Goal: Information Seeking & Learning: Learn about a topic

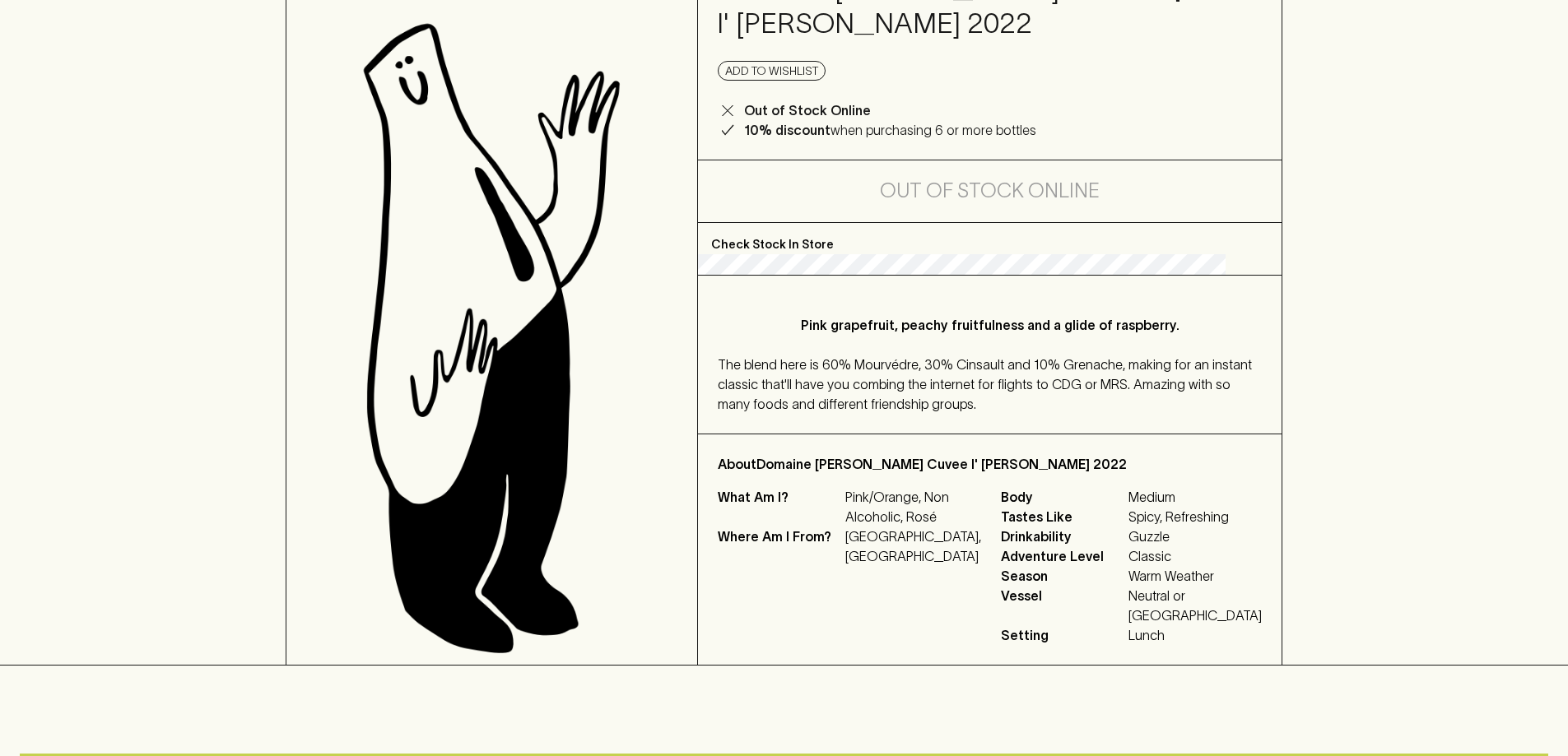
scroll to position [164, 0]
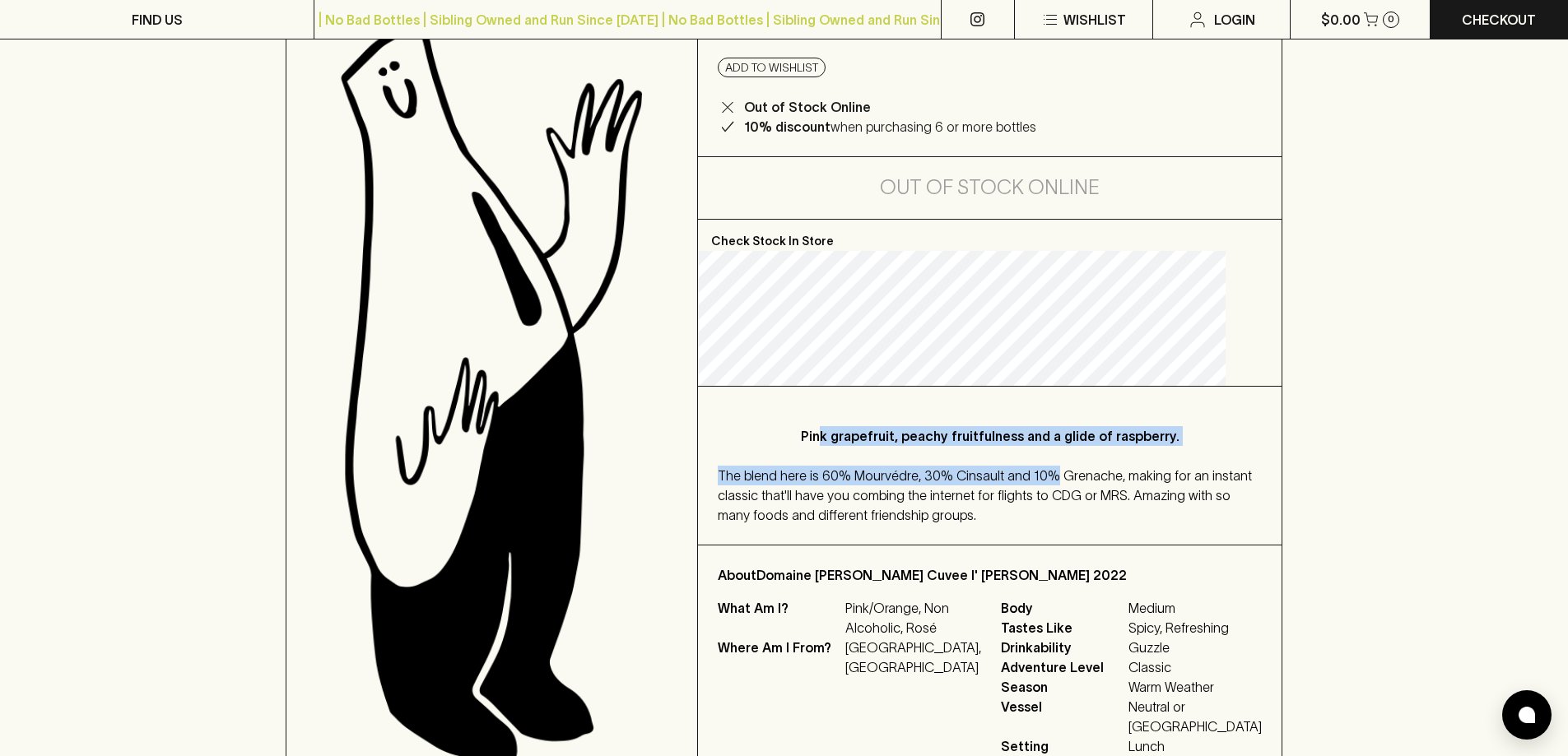
drag, startPoint x: 826, startPoint y: 315, endPoint x: 1074, endPoint y: 459, distance: 286.8
click at [1074, 459] on div "Pink grapefruit, peachy fruitfulness and a glide of raspberry. The blend here i…" at bounding box center [989, 466] width 583 height 158
click at [1074, 458] on div "Pink grapefruit, peachy fruitfulness and a glide of raspberry. The blend here i…" at bounding box center [989, 466] width 583 height 158
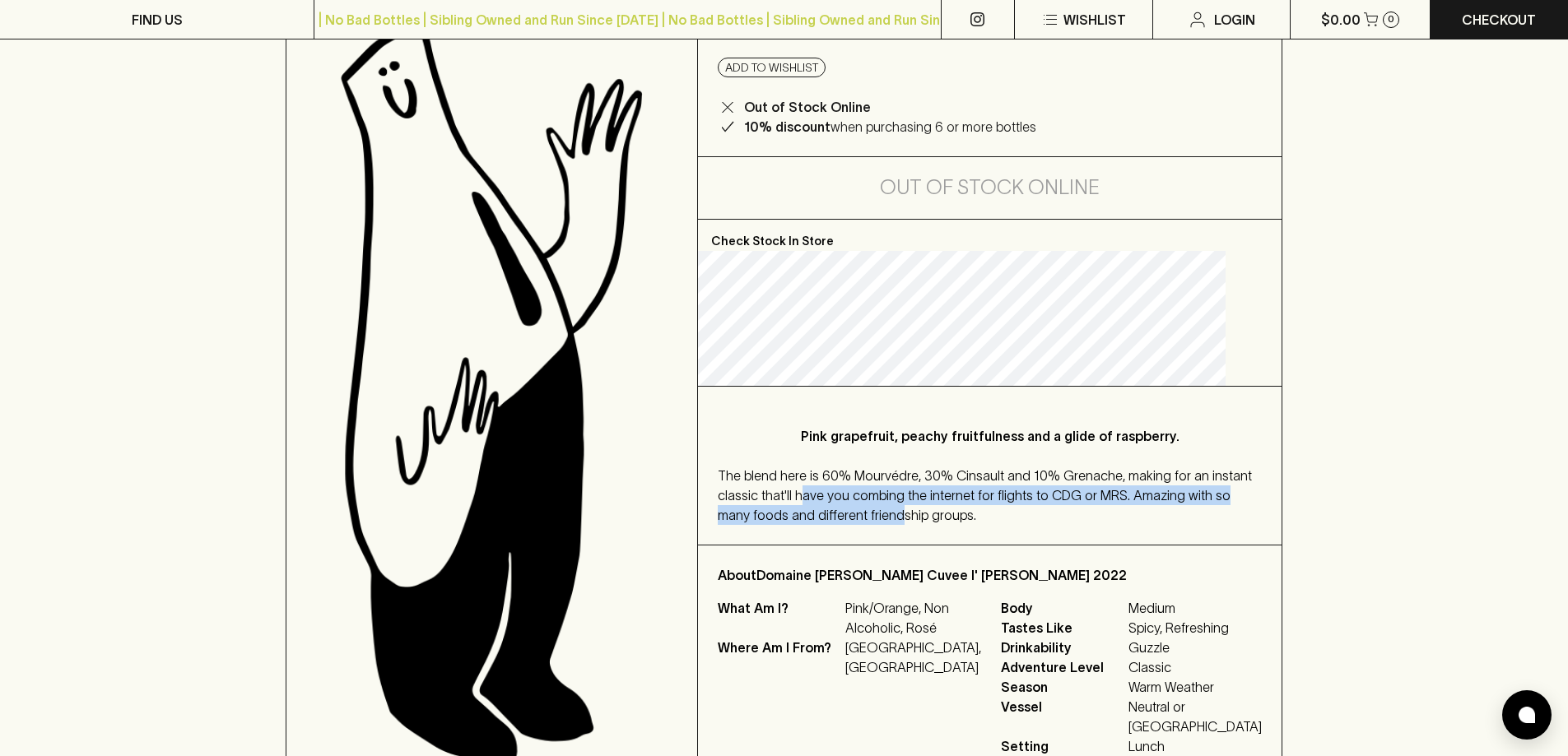
drag, startPoint x: 994, startPoint y: 498, endPoint x: 1018, endPoint y: 505, distance: 25.0
click at [1018, 505] on div "The blend here is 60% Mourvédre, 30% Cinsault and 10% Grenache, making for an i…" at bounding box center [990, 495] width 544 height 60
click at [1023, 504] on div "The blend here is 60% Mourvédre, 30% Cinsault and 10% Grenache, making for an i…" at bounding box center [990, 495] width 544 height 60
drag, startPoint x: 882, startPoint y: 493, endPoint x: 1005, endPoint y: 496, distance: 123.0
click at [997, 496] on span "The blend here is 60% Mourvédre, 30% Cinsault and 10% Grenache, making for an i…" at bounding box center [985, 495] width 534 height 55
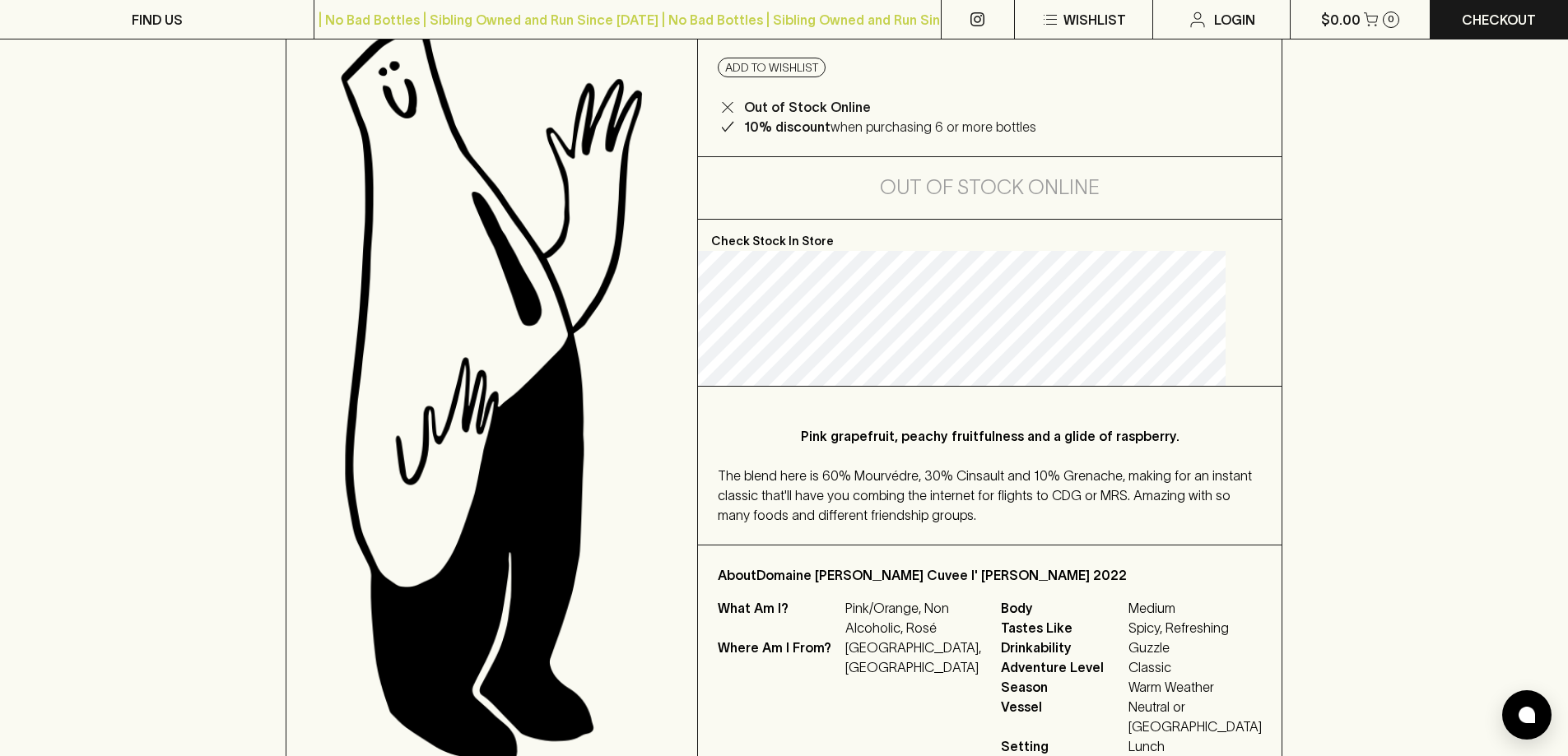
click at [1005, 496] on span "The blend here is 60% Mourvédre, 30% Cinsault and 10% Grenache, making for an i…" at bounding box center [985, 495] width 534 height 55
drag, startPoint x: 1049, startPoint y: 497, endPoint x: 1100, endPoint y: 497, distance: 51.0
click at [1100, 497] on span "The blend here is 60% Mourvédre, 30% Cinsault and 10% Grenache, making for an i…" at bounding box center [985, 495] width 534 height 55
drag, startPoint x: 850, startPoint y: 514, endPoint x: 1052, endPoint y: 516, distance: 202.0
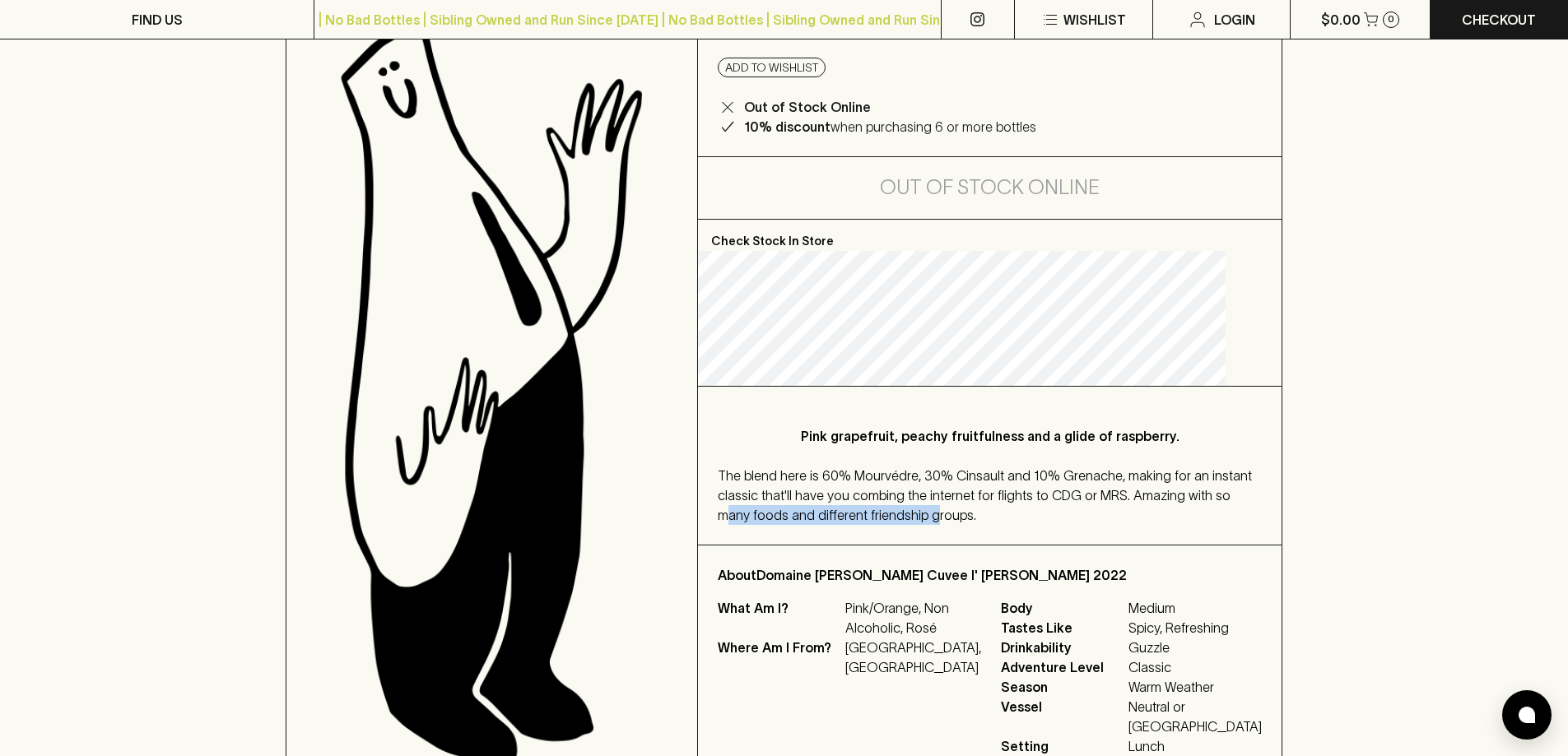
click at [1052, 516] on span "The blend here is 60% Mourvédre, 30% Cinsault and 10% Grenache, making for an i…" at bounding box center [985, 495] width 534 height 55
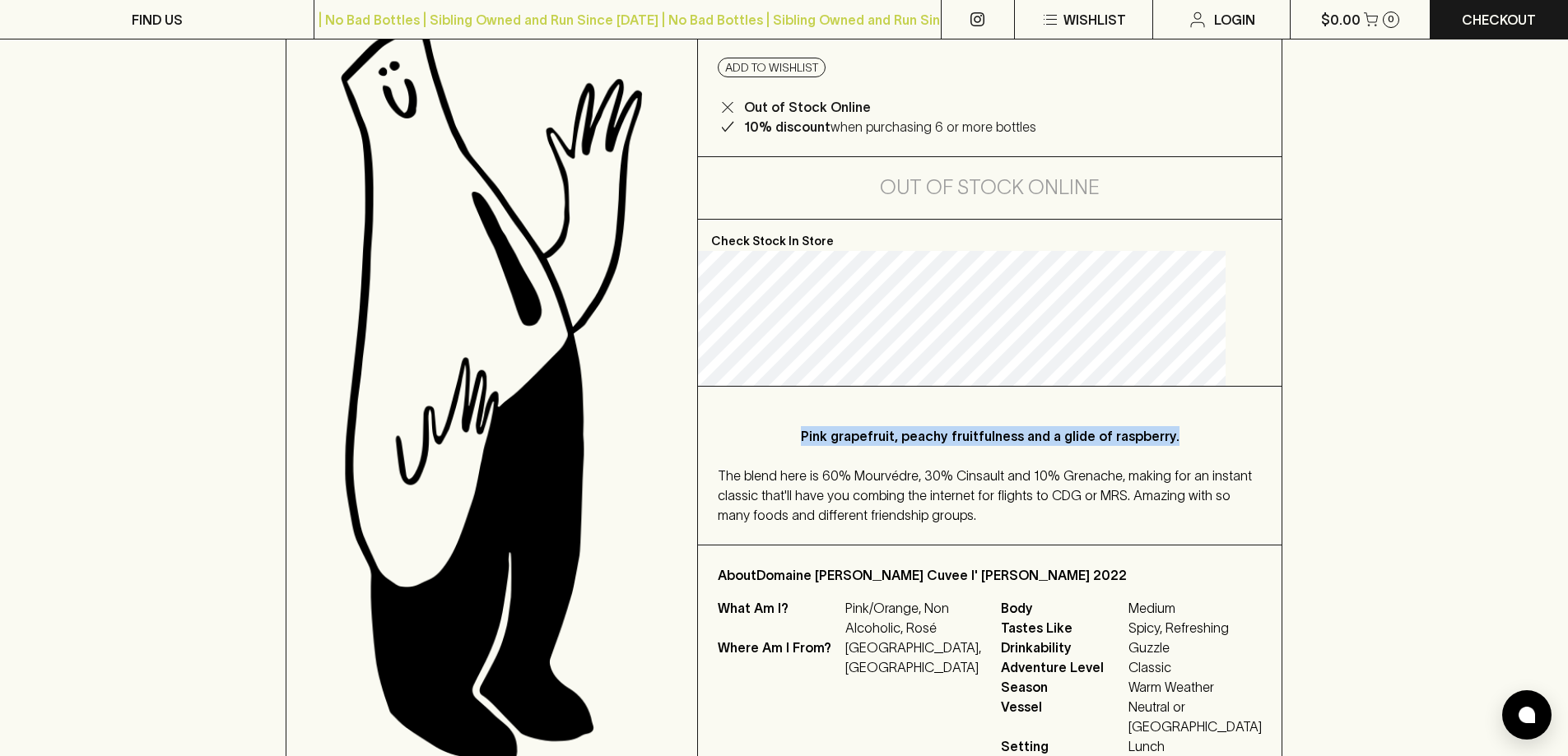
drag, startPoint x: 896, startPoint y: 436, endPoint x: 1205, endPoint y: 443, distance: 309.1
click at [1205, 443] on div "Pink grapefruit, peachy fruitfulness and a glide of raspberry. The blend here i…" at bounding box center [989, 466] width 583 height 158
copy p "Pink grapefruit, peachy fruitfulness and a glide of raspberry."
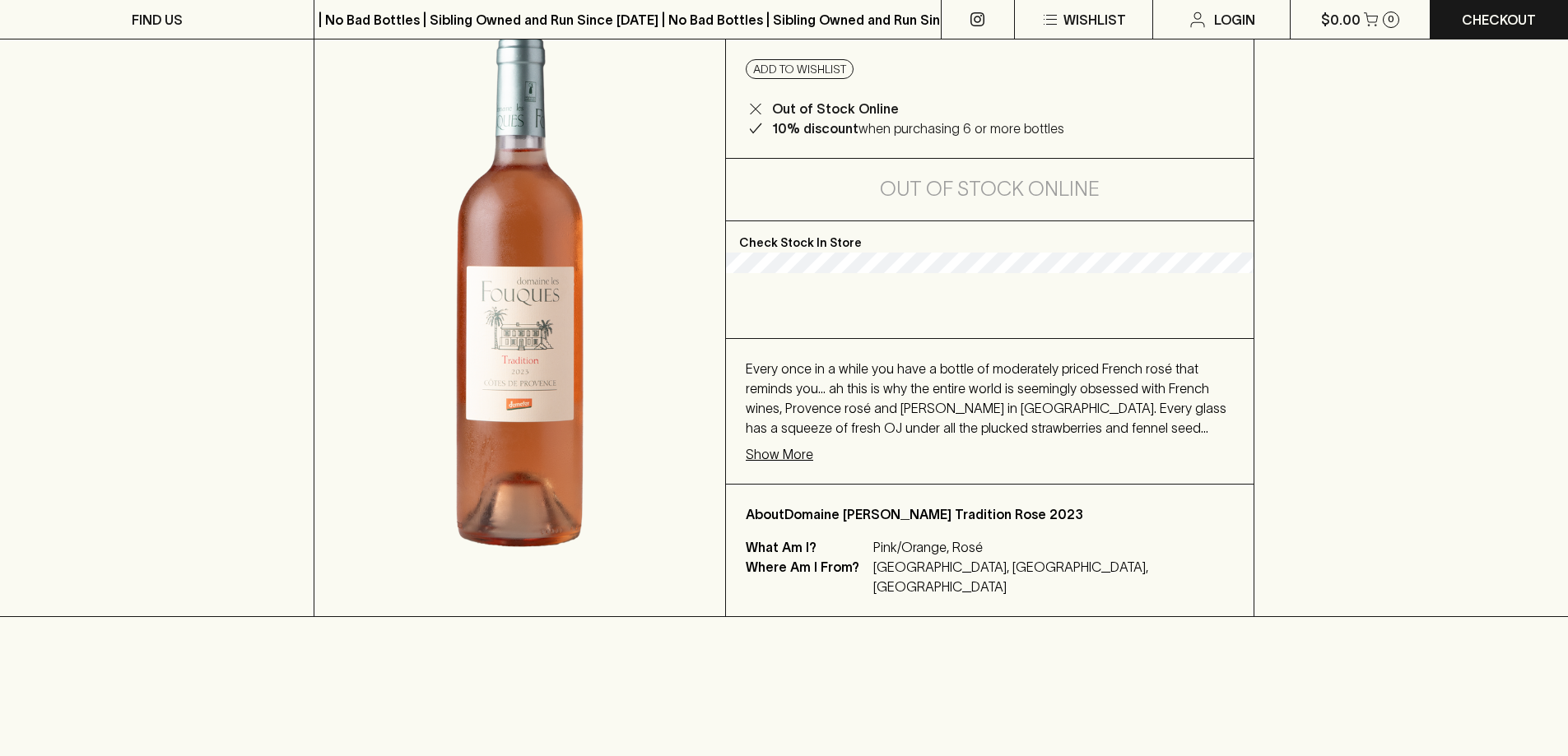
scroll to position [164, 0]
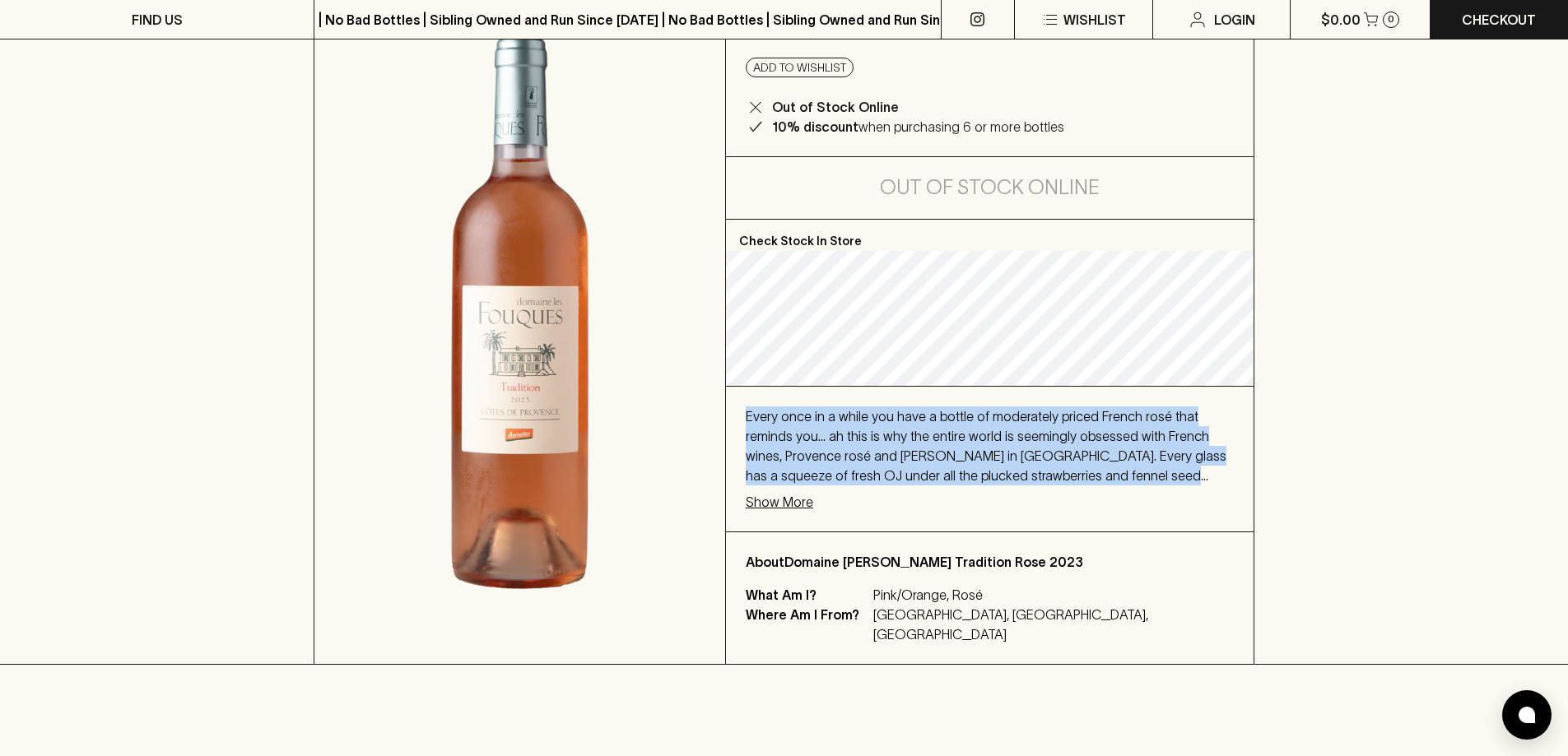
drag, startPoint x: 742, startPoint y: 386, endPoint x: 968, endPoint y: 490, distance: 248.8
click at [1124, 472] on div "Every once in a while you have a bottle of moderately priced French rosé that r…" at bounding box center [990, 459] width 528 height 145
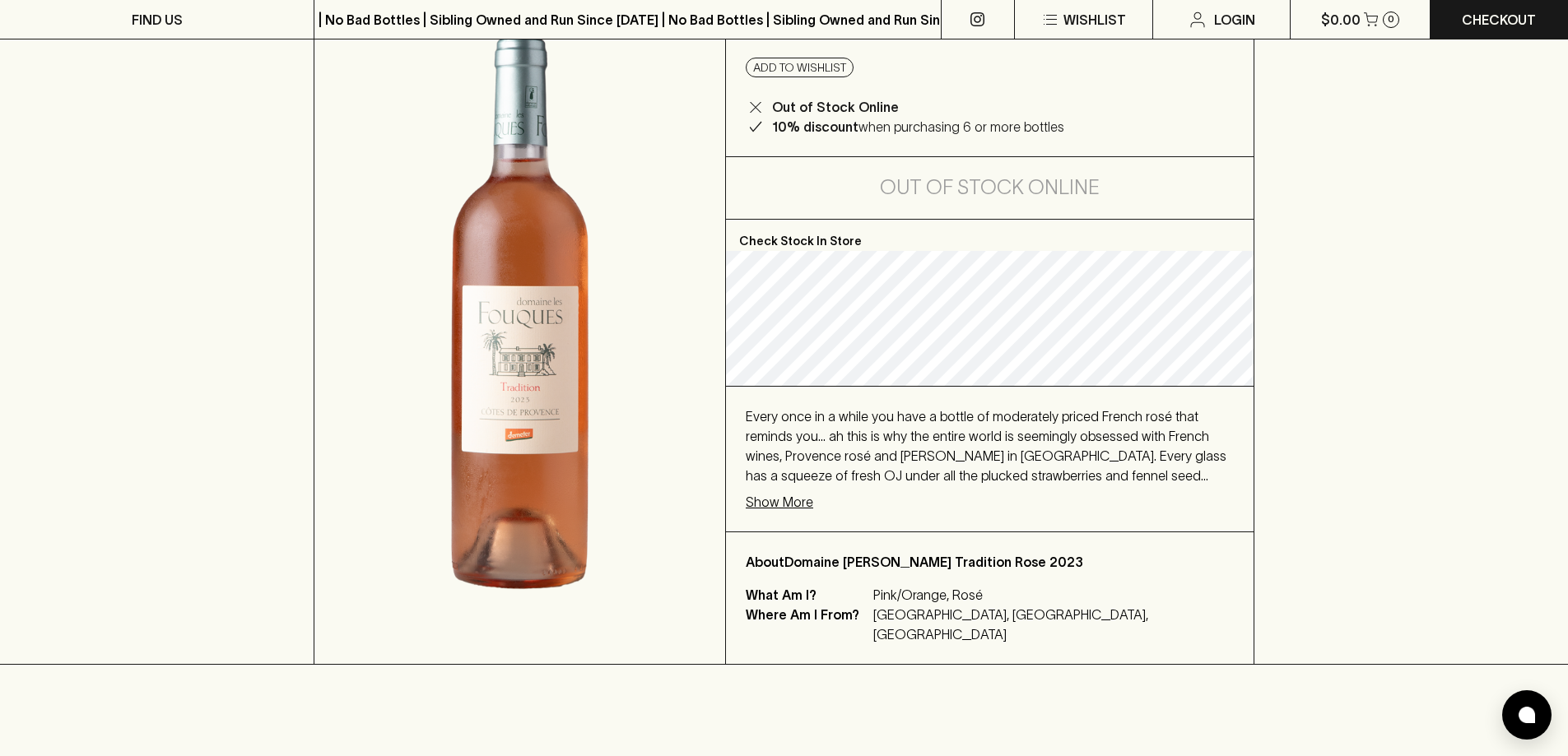
click at [798, 507] on p "Show More" at bounding box center [779, 502] width 67 height 20
click at [782, 502] on p "Show More" at bounding box center [779, 502] width 67 height 20
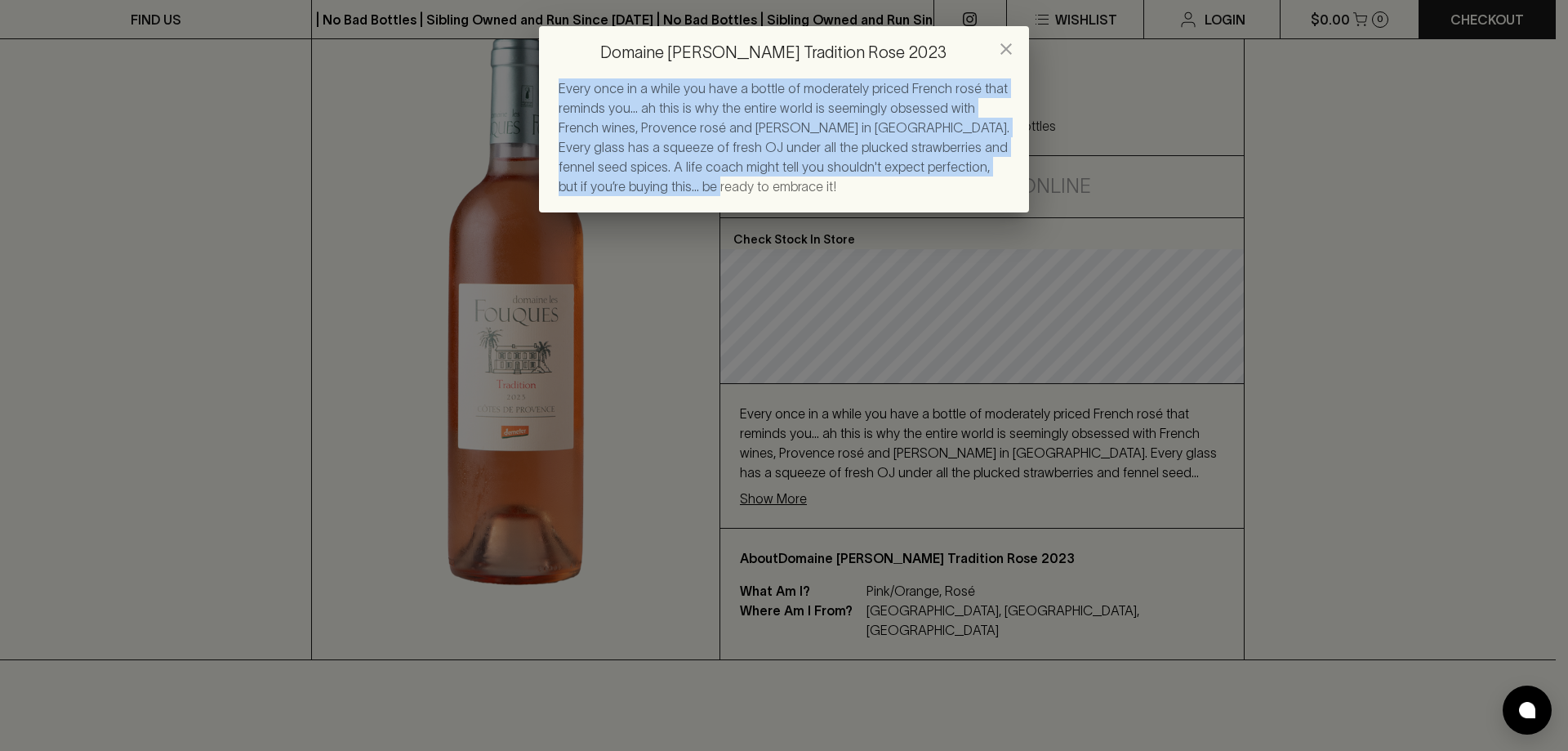
drag, startPoint x: 560, startPoint y: 87, endPoint x: 650, endPoint y: 195, distance: 140.6
click at [650, 195] on div "Every once in a while you have a bottle of moderately priced French rosé that r…" at bounding box center [784, 137] width 451 height 117
copy span "Every once in a while you have a bottle of moderately priced French rosé that r…"
click at [1015, 51] on button "close" at bounding box center [1007, 49] width 33 height 33
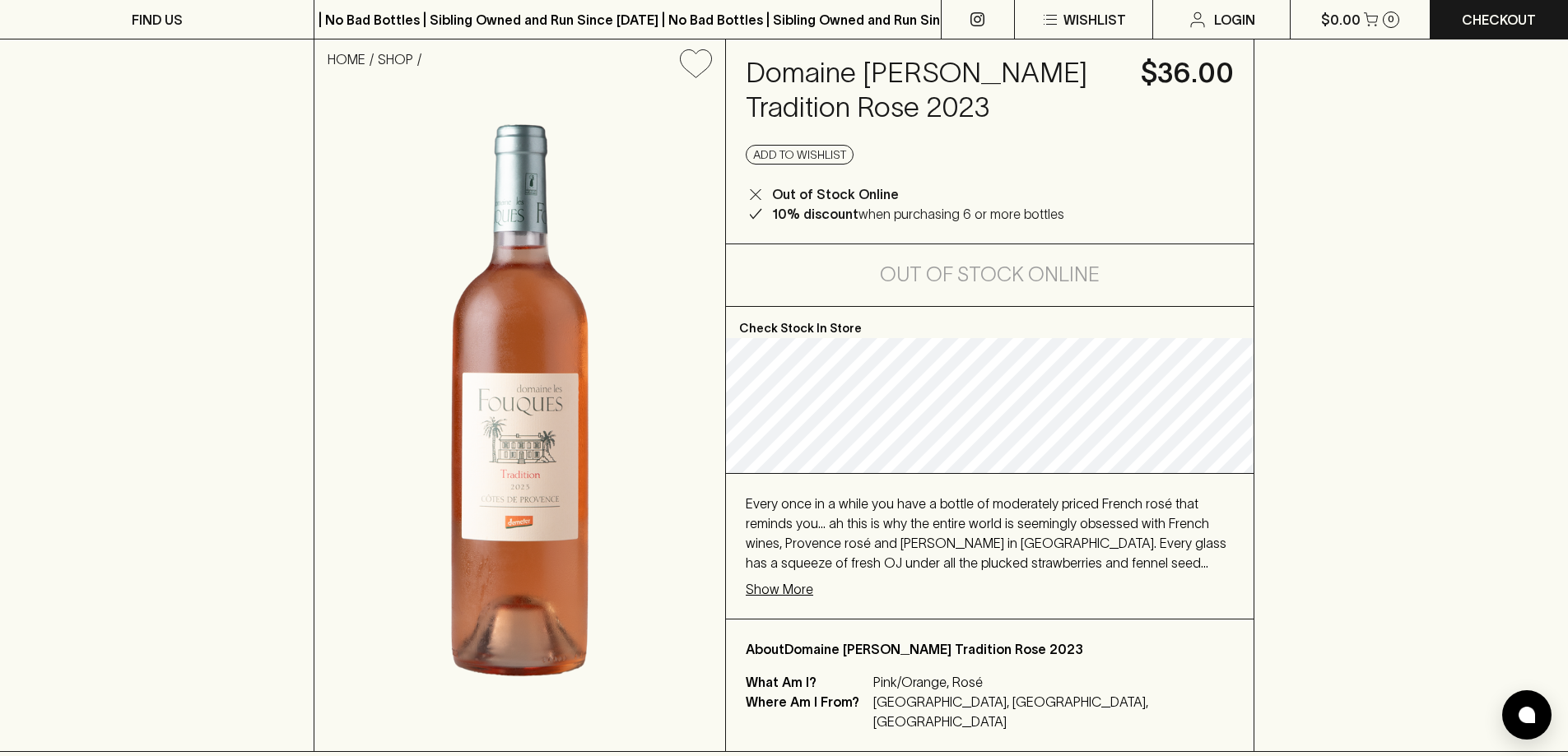
scroll to position [0, 0]
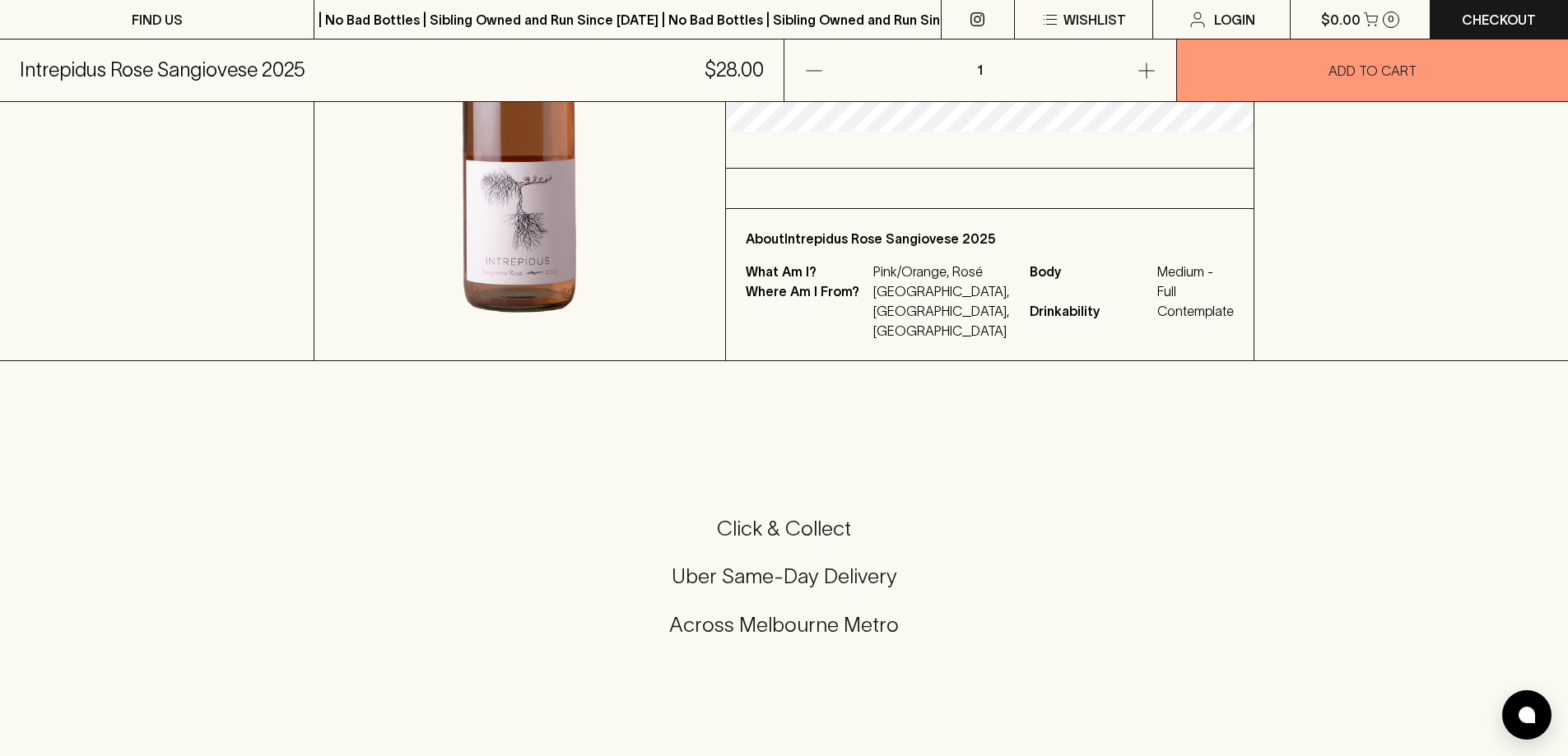
scroll to position [82, 0]
